Goal: Task Accomplishment & Management: Manage account settings

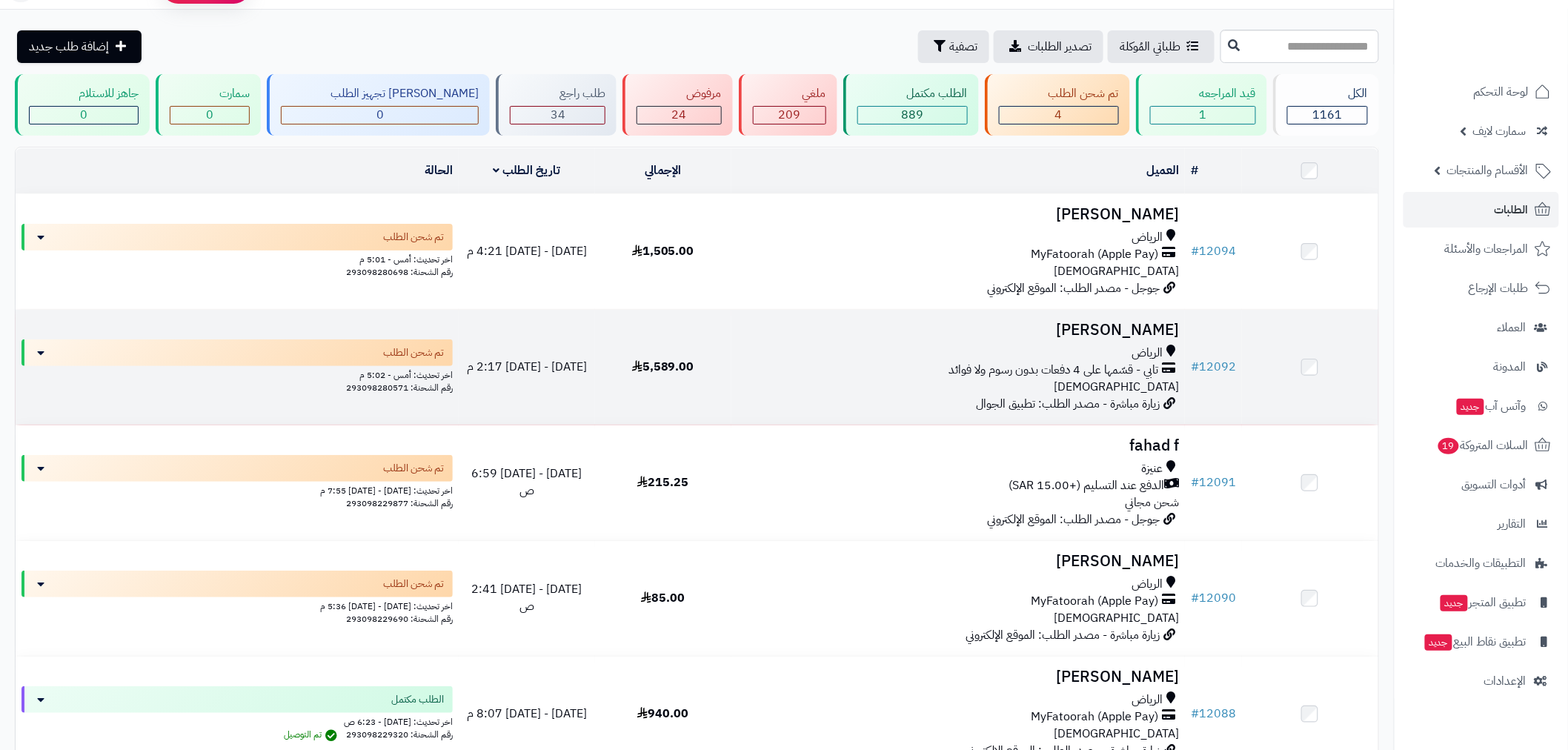
scroll to position [191, 0]
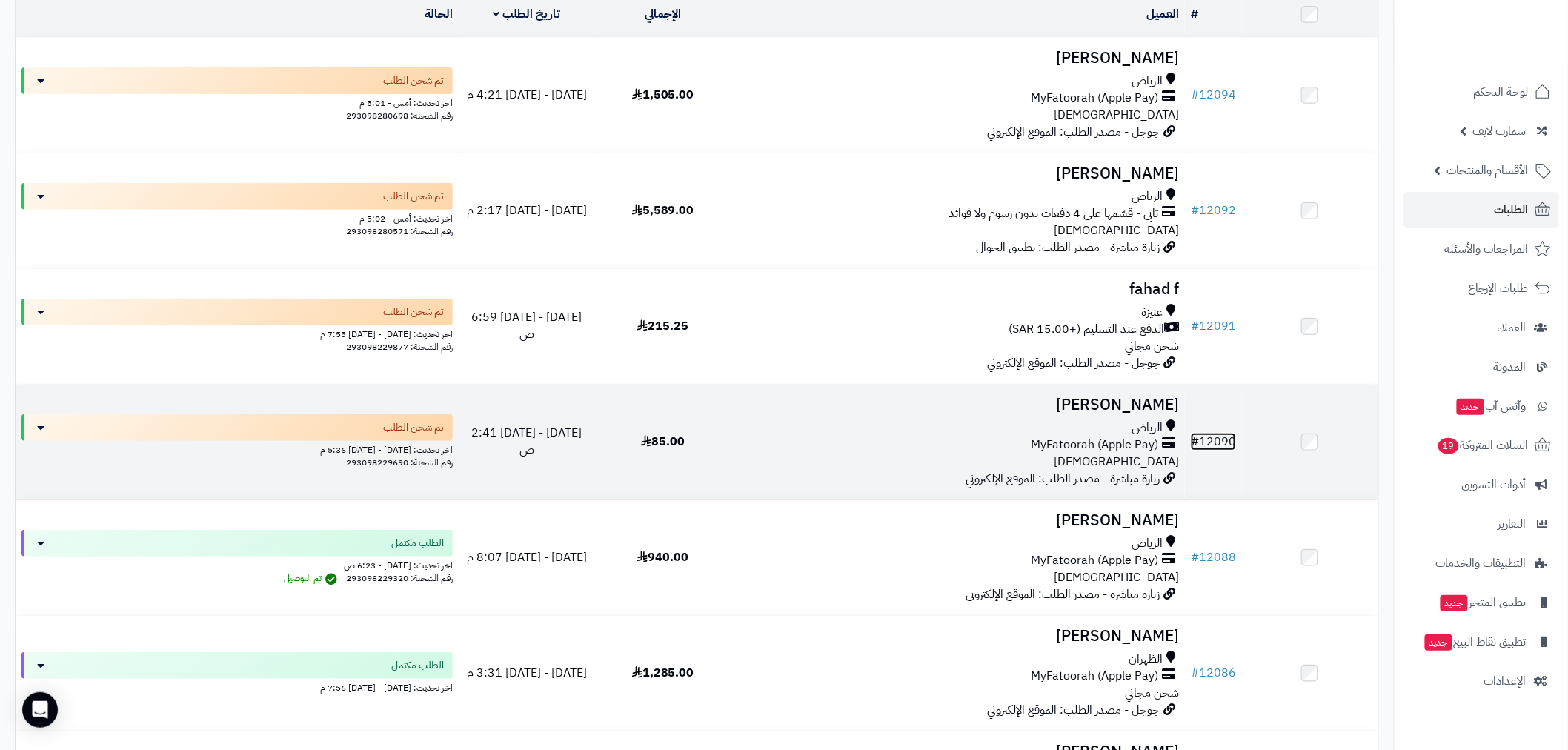
click at [1208, 435] on link "# 12090" at bounding box center [1214, 442] width 45 height 18
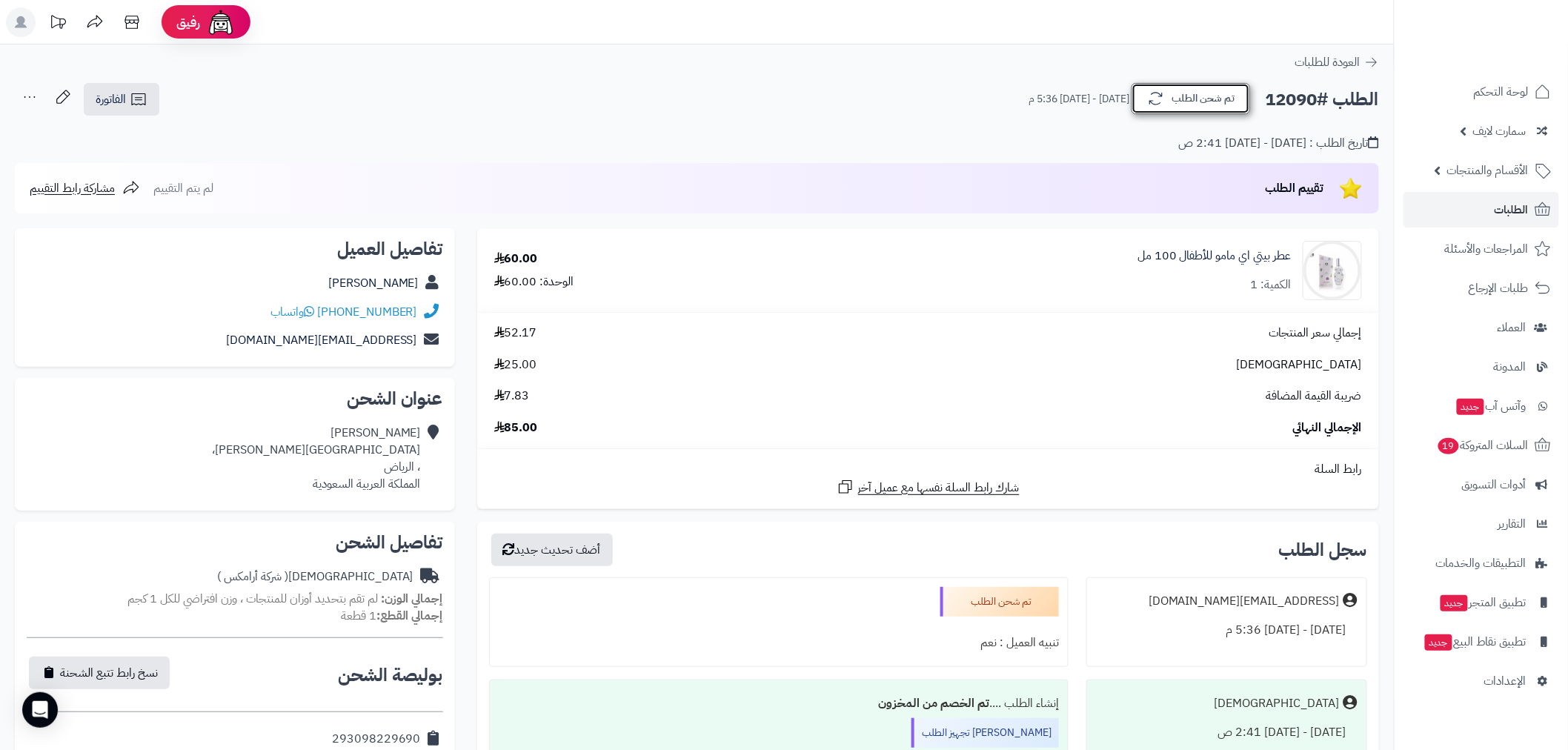
click at [1210, 102] on button "تم شحن الطلب" at bounding box center [1190, 98] width 118 height 31
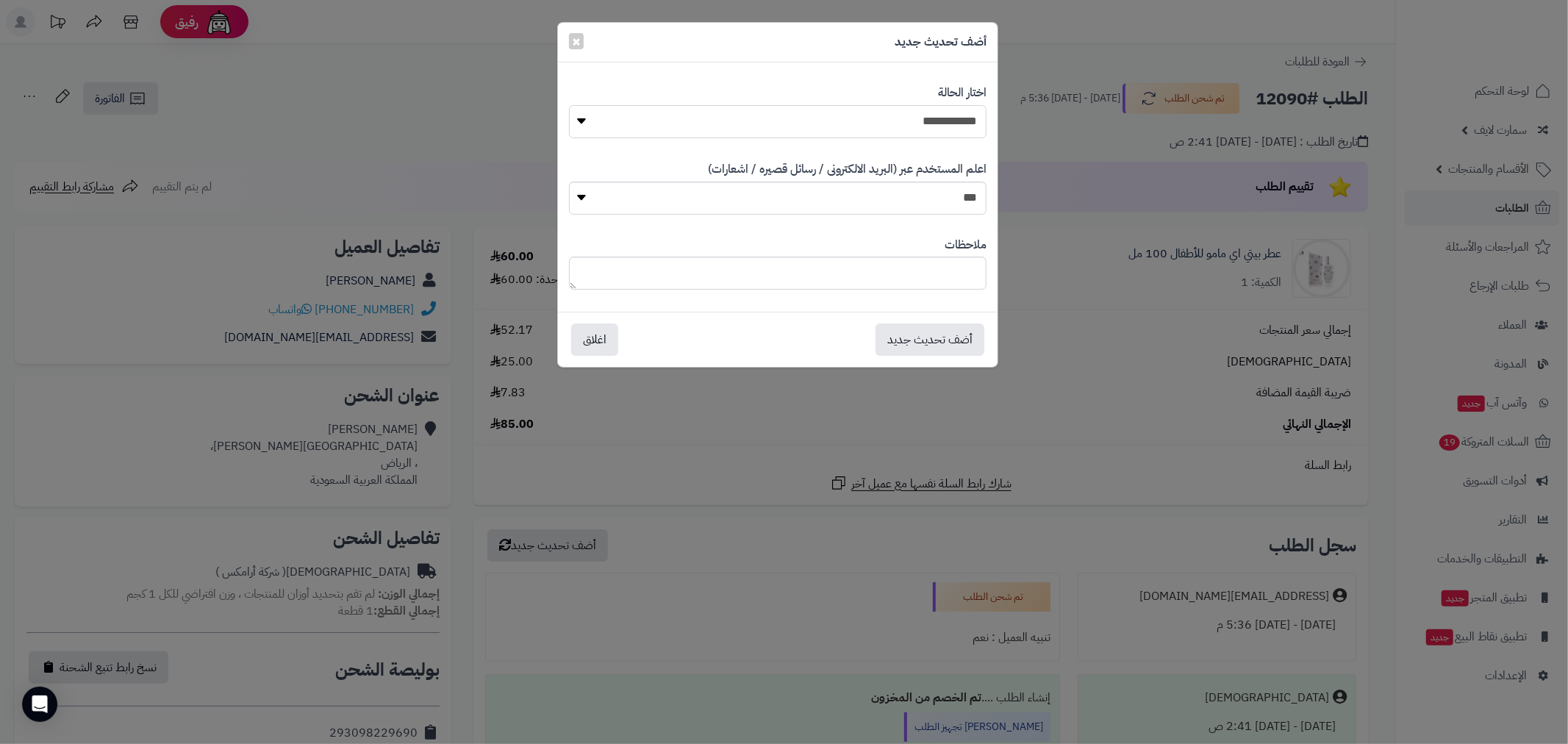
click at [929, 121] on select "**********" at bounding box center [777, 121] width 417 height 33
select select "*"
click at [569, 105] on select "**********" at bounding box center [777, 121] width 417 height 33
click at [941, 343] on button "أضف تحديث جديد" at bounding box center [929, 338] width 108 height 32
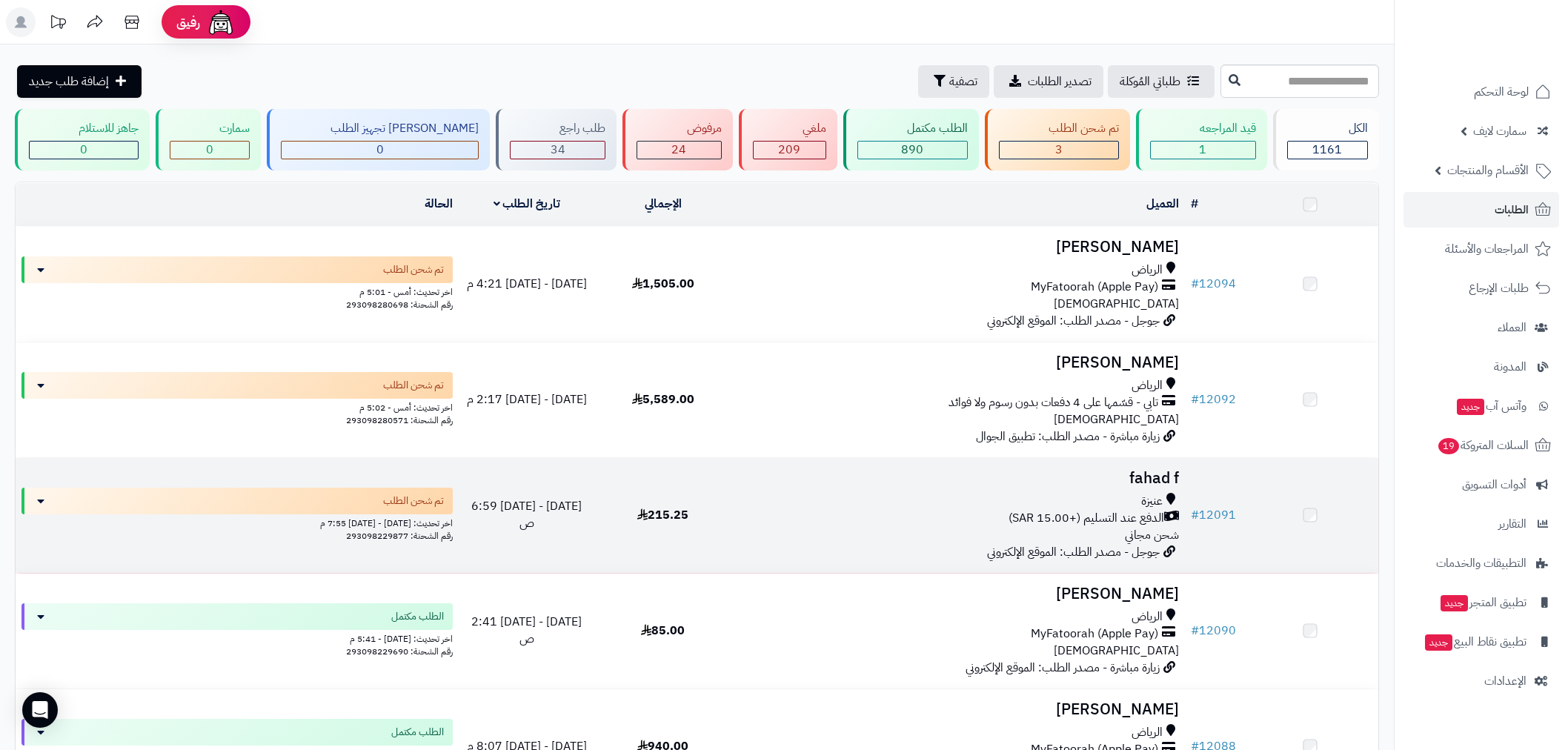
scroll to position [191, 0]
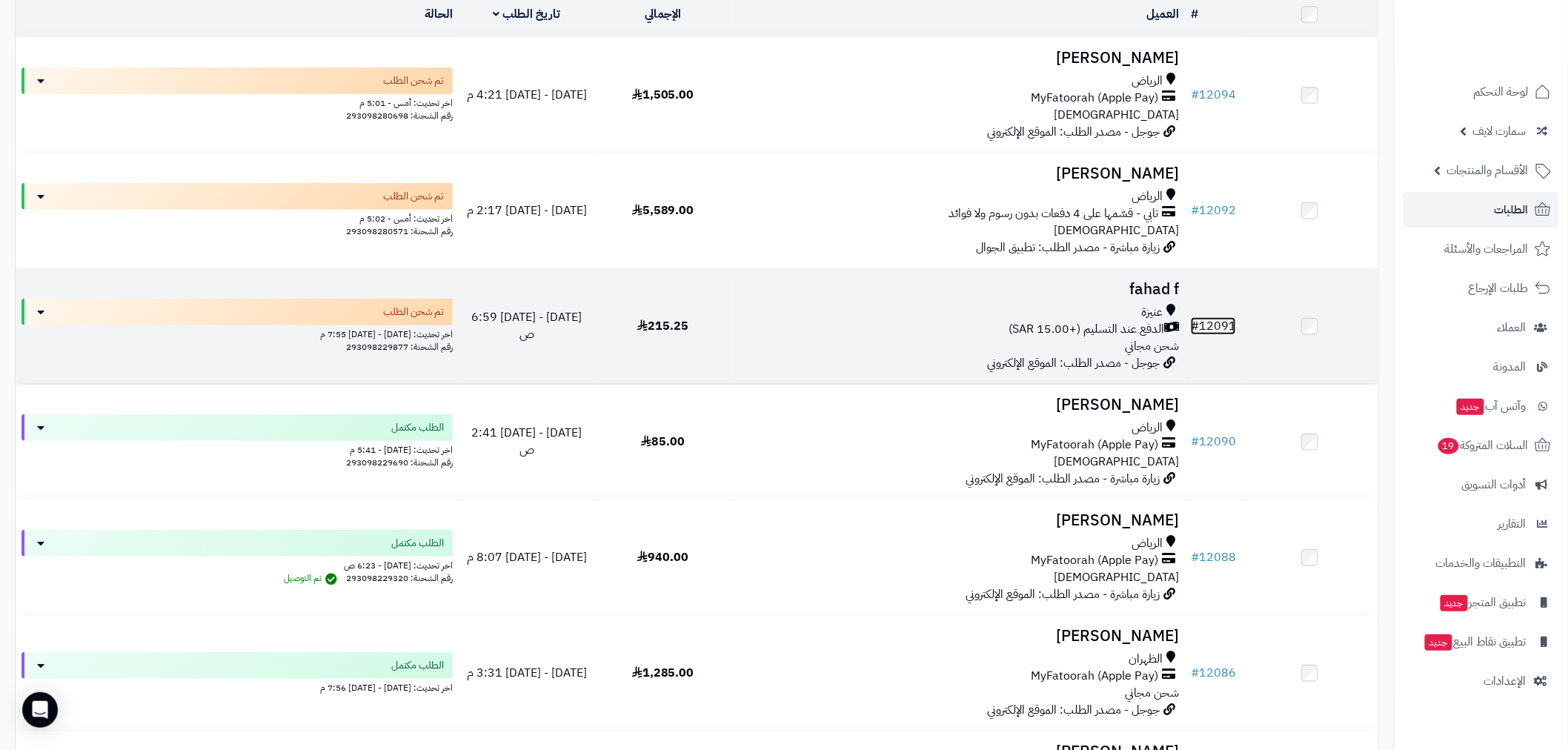
click at [1219, 321] on link "# 12091" at bounding box center [1214, 327] width 45 height 18
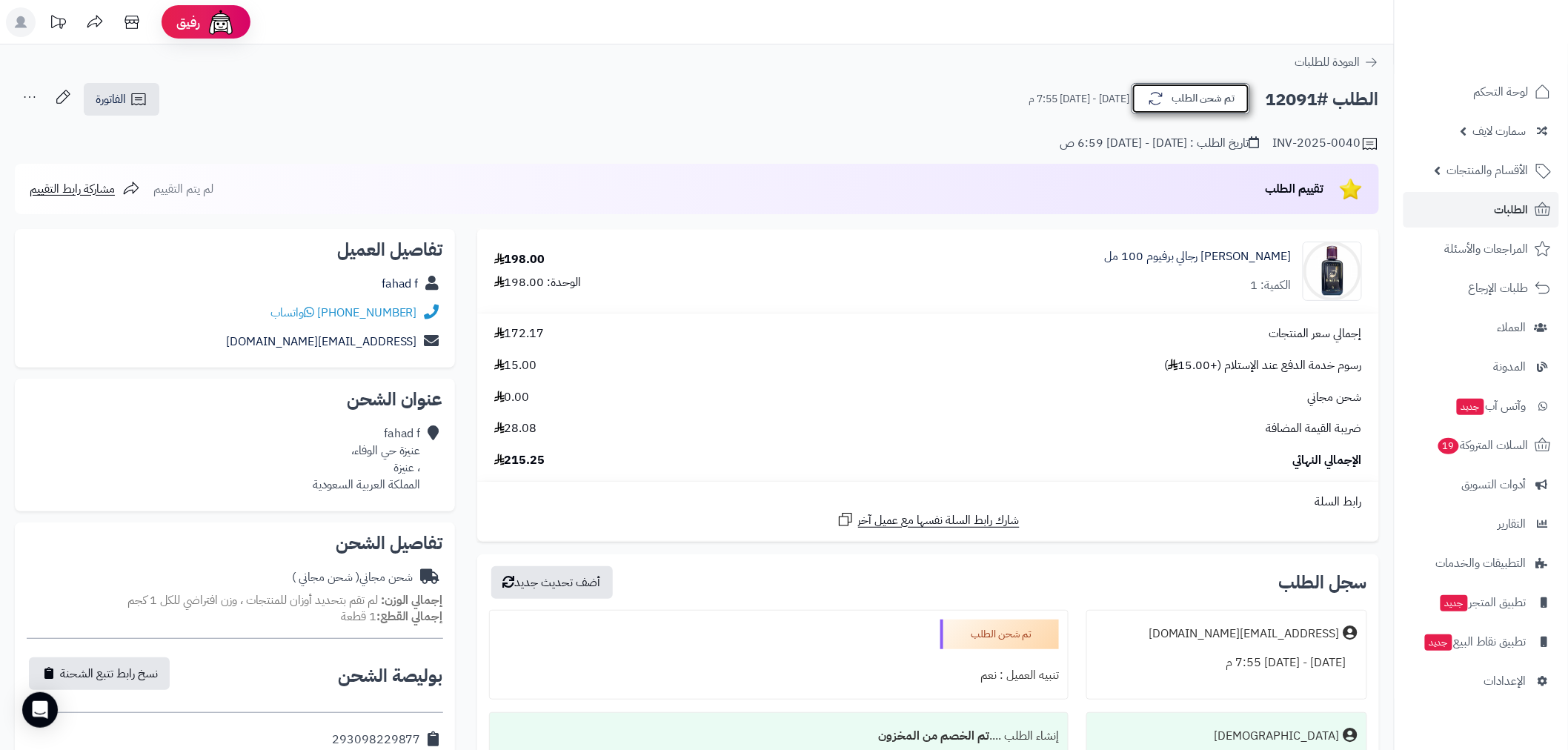
click at [1211, 87] on button "تم شحن الطلب" at bounding box center [1190, 98] width 118 height 31
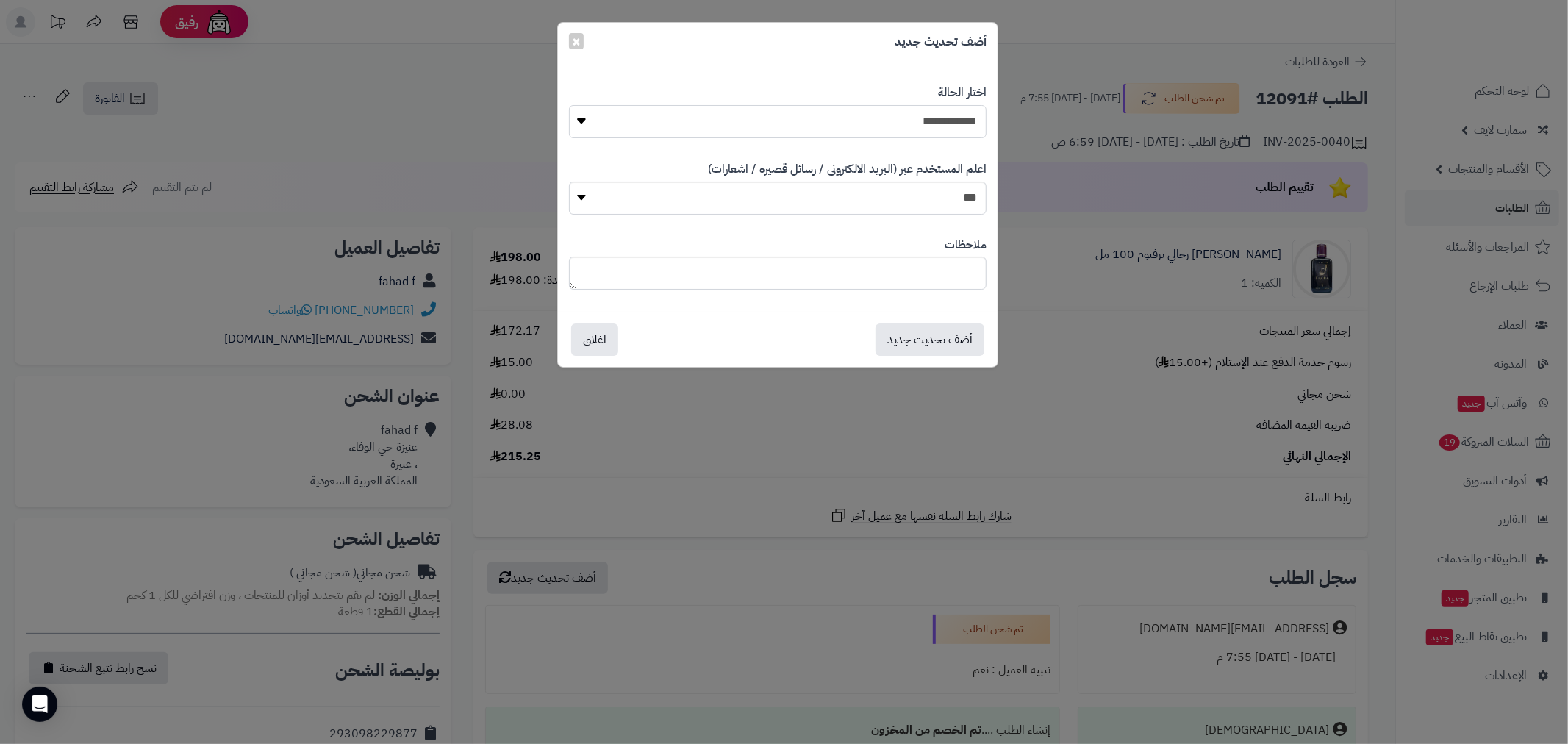
click at [929, 129] on select "**********" at bounding box center [777, 121] width 417 height 33
select select "*"
click at [569, 105] on select "**********" at bounding box center [777, 121] width 417 height 33
click at [929, 342] on button "أضف تحديث جديد" at bounding box center [929, 338] width 108 height 32
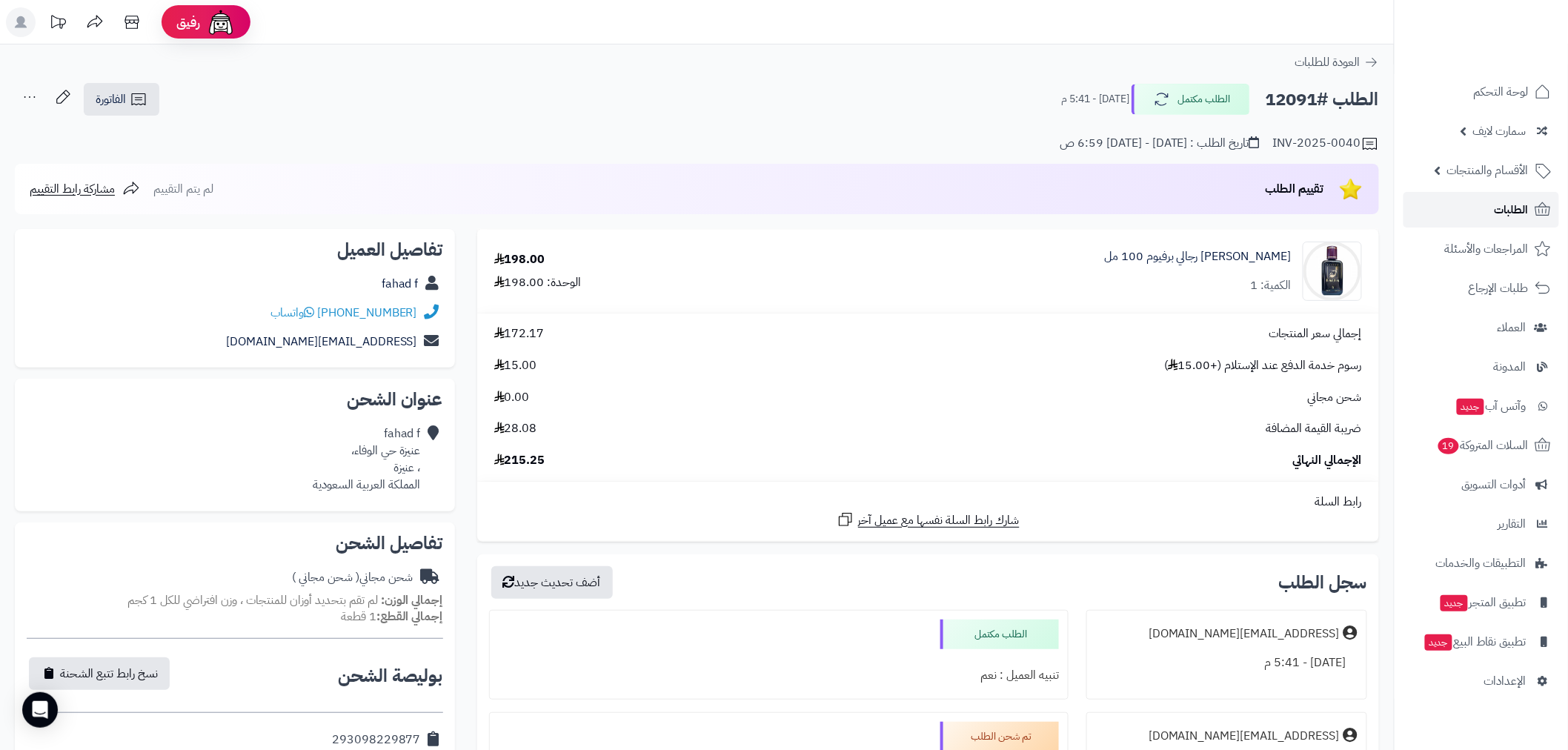
drag, startPoint x: 1515, startPoint y: 204, endPoint x: 1508, endPoint y: 206, distance: 7.3
click at [1515, 204] on span "الطلبات" at bounding box center [1511, 210] width 34 height 21
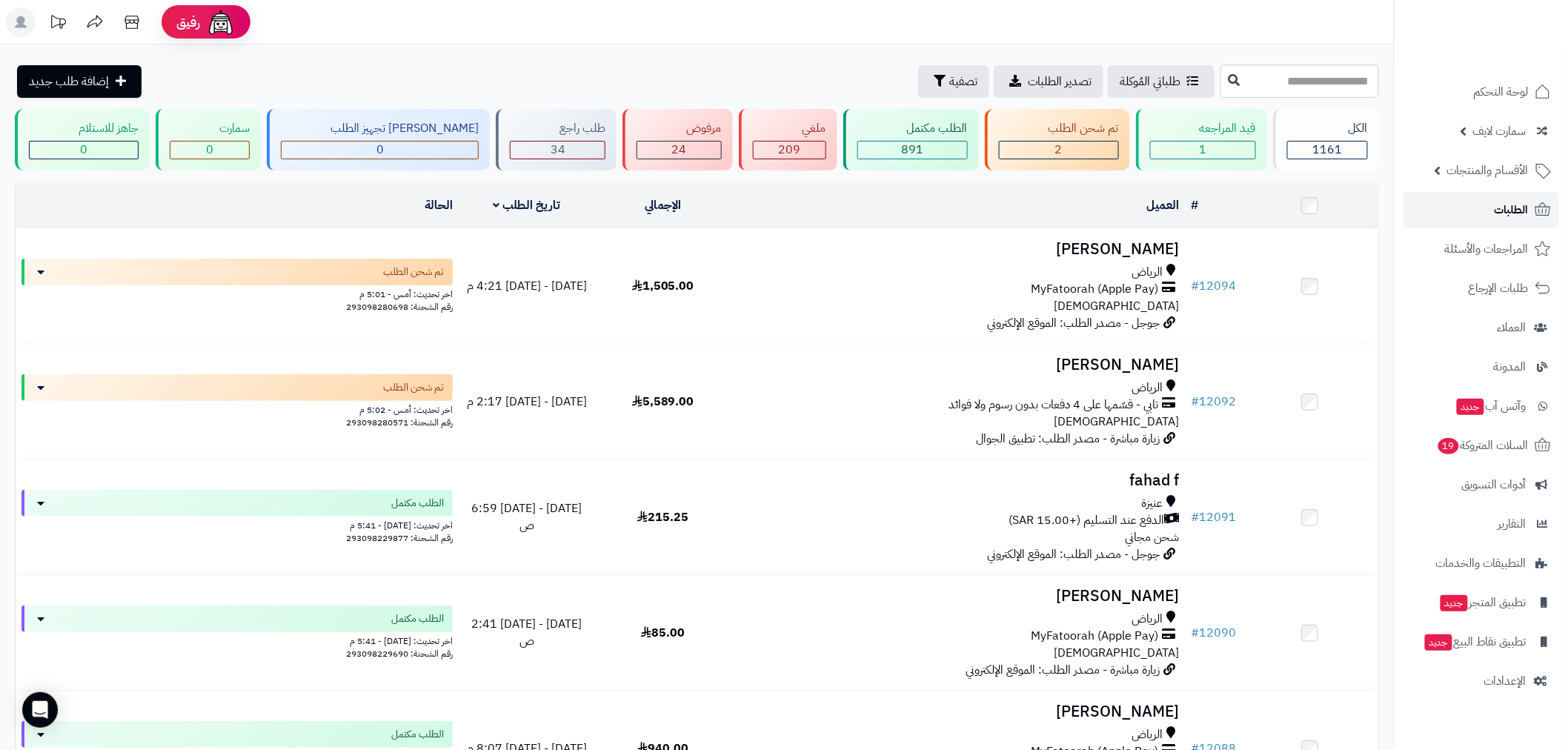
click at [1499, 214] on span "الطلبات" at bounding box center [1511, 210] width 34 height 21
click at [780, 38] on header "رفيق ! الطلبات معالجة مكتمل إرجاع المنتجات العملاء المتواجدون الان 2409 عملاء م…" at bounding box center [784, 22] width 1568 height 45
click at [1490, 211] on link "الطلبات" at bounding box center [1481, 209] width 155 height 35
drag, startPoint x: 1364, startPoint y: 42, endPoint x: 1399, endPoint y: 24, distance: 39.4
click at [1364, 42] on header "رفيق ! الطلبات معالجة مكتمل إرجاع المنتجات العملاء المتواجدون الان 2409 عملاء م…" at bounding box center [784, 22] width 1568 height 45
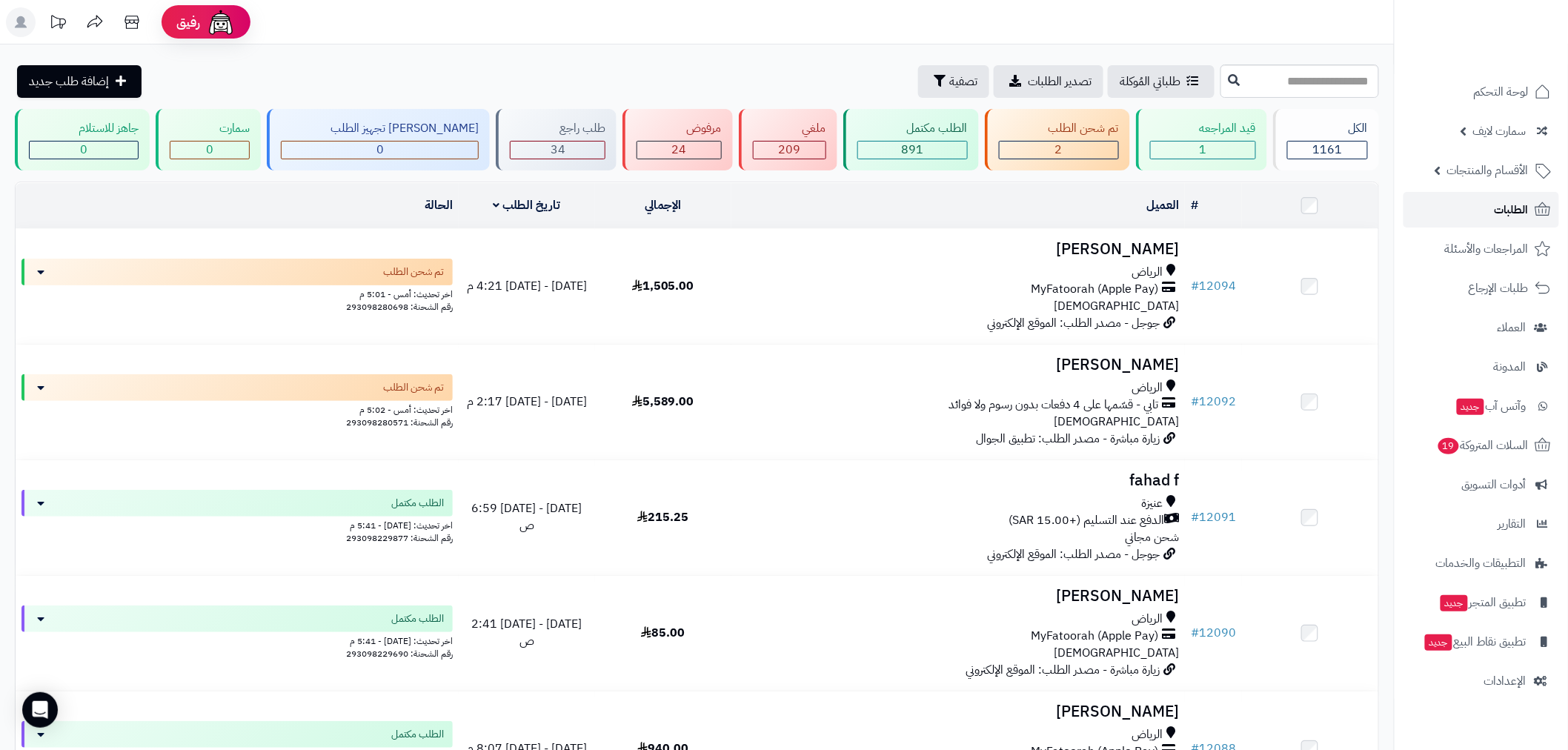
click at [1505, 212] on span "الطلبات" at bounding box center [1511, 210] width 34 height 21
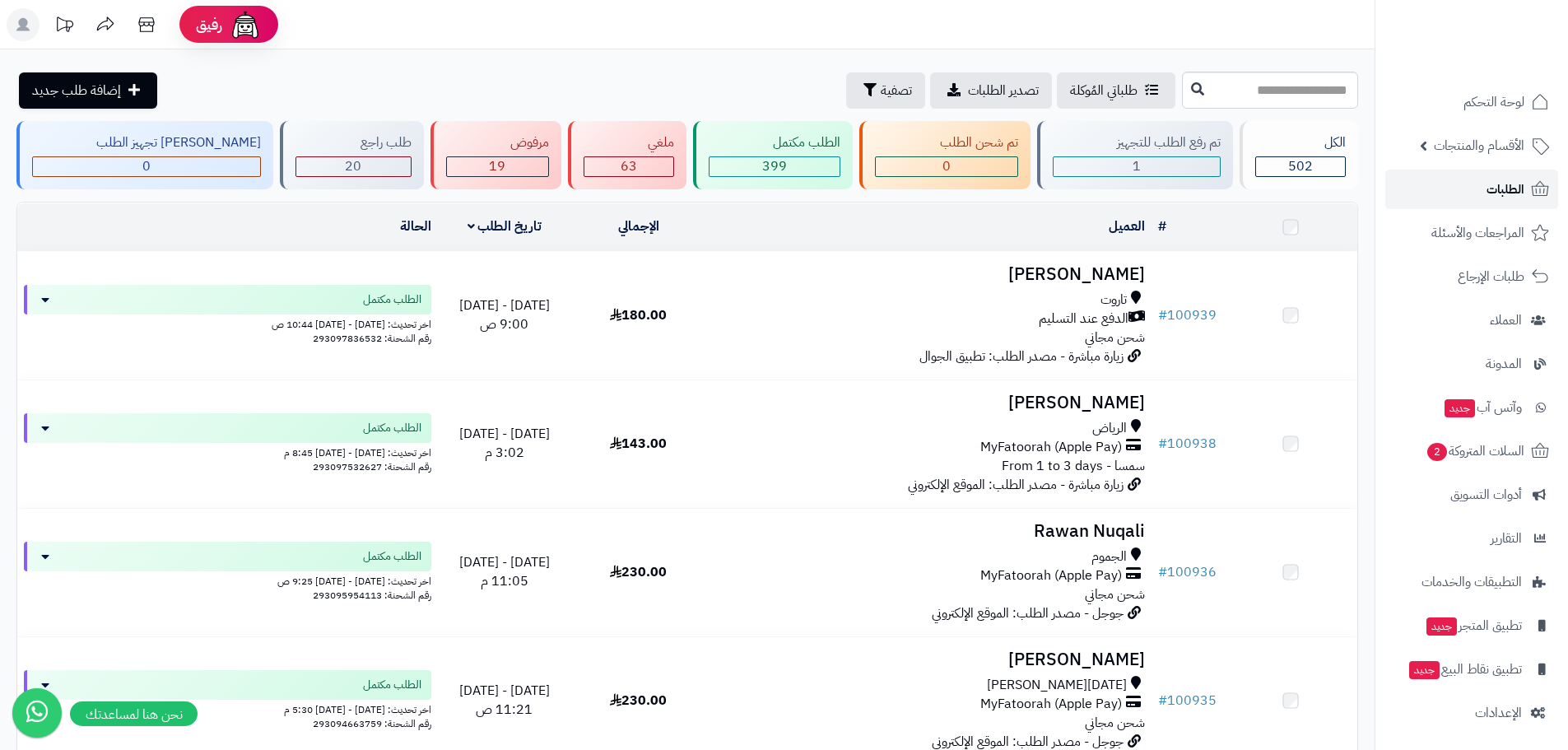
drag, startPoint x: 0, startPoint y: 0, endPoint x: 1485, endPoint y: 201, distance: 1498.5
click at [1485, 201] on link "الطلبات" at bounding box center [1472, 189] width 173 height 39
